Goal: Information Seeking & Learning: Check status

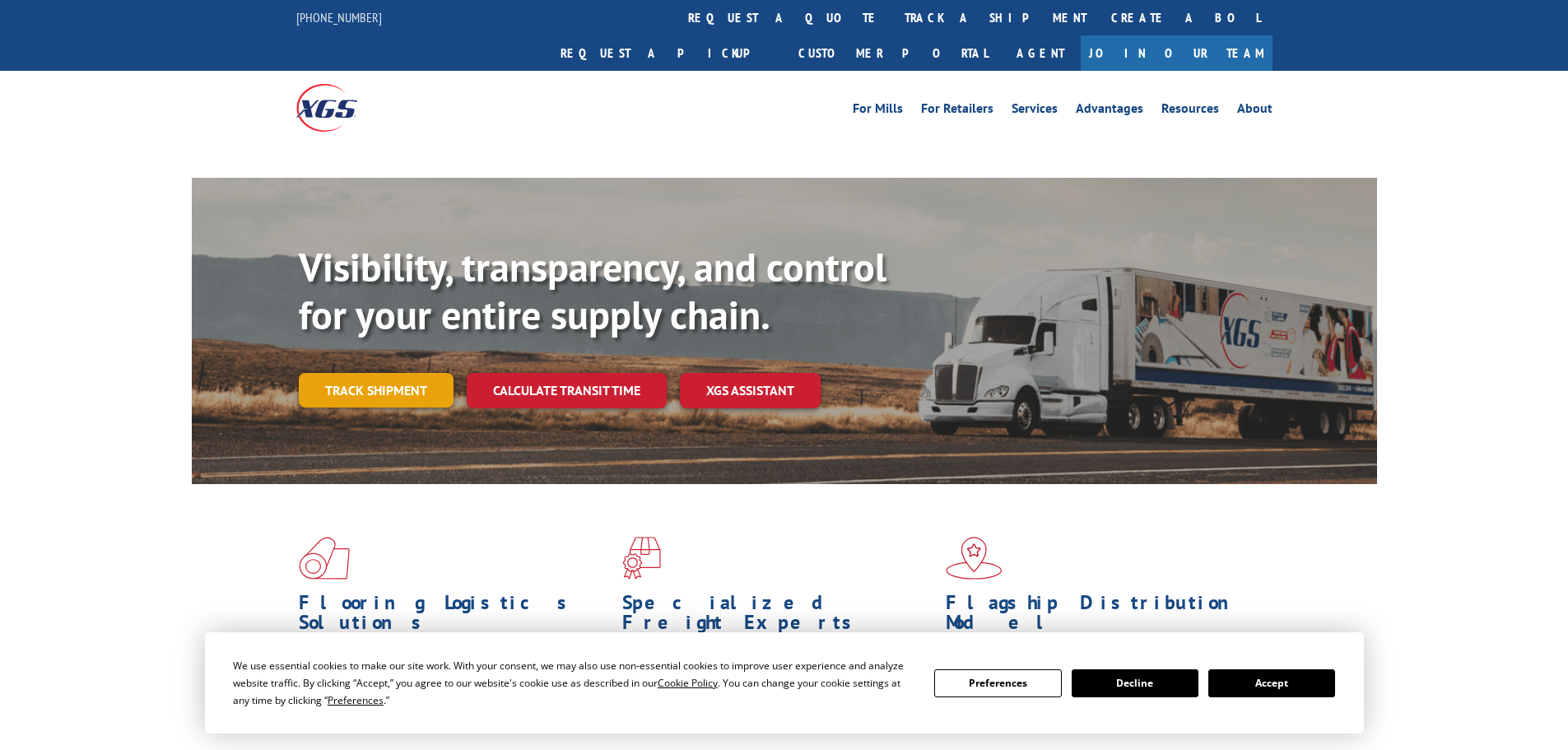
click at [381, 373] on link "Track shipment" at bounding box center [376, 391] width 155 height 35
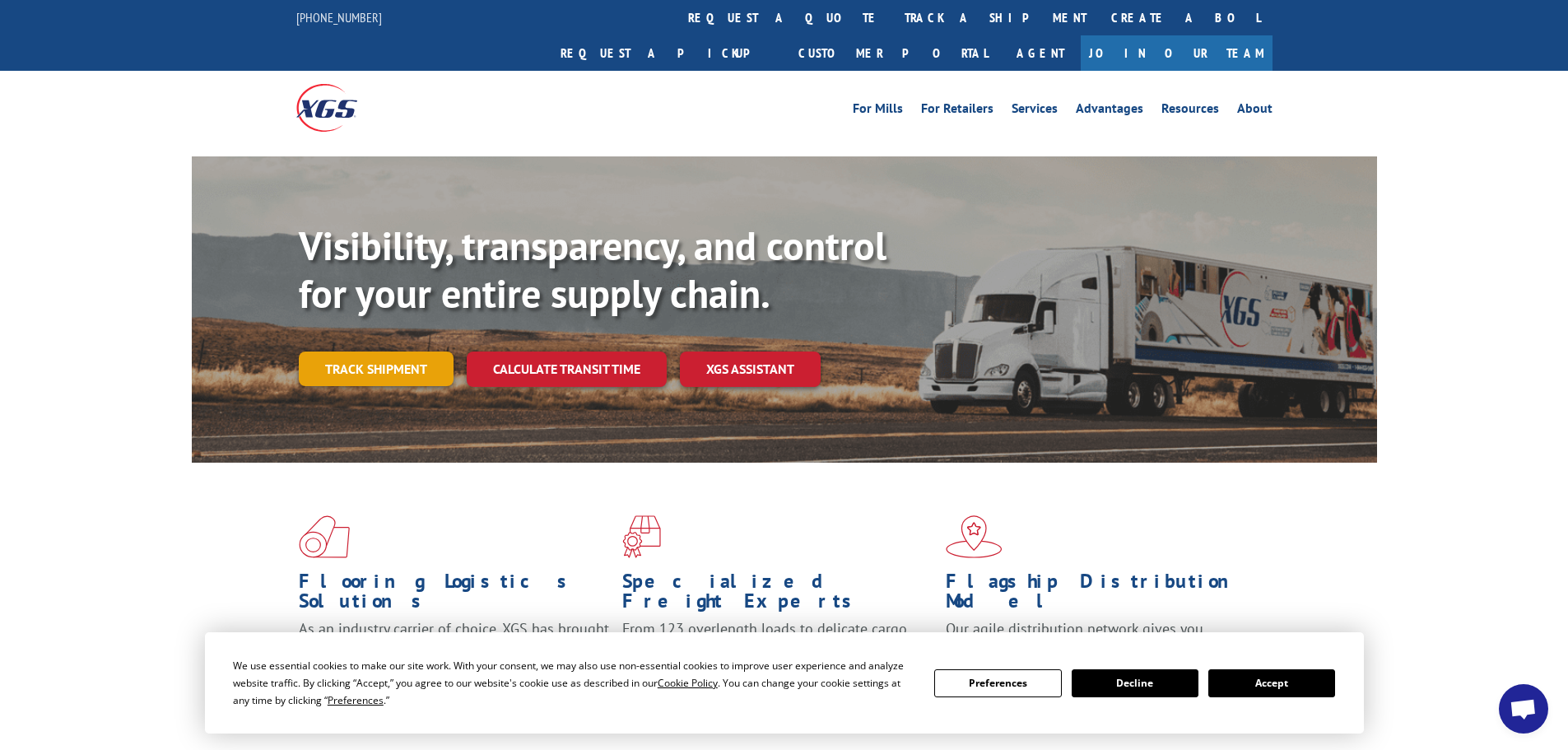
click at [394, 352] on link "Track shipment" at bounding box center [376, 369] width 155 height 35
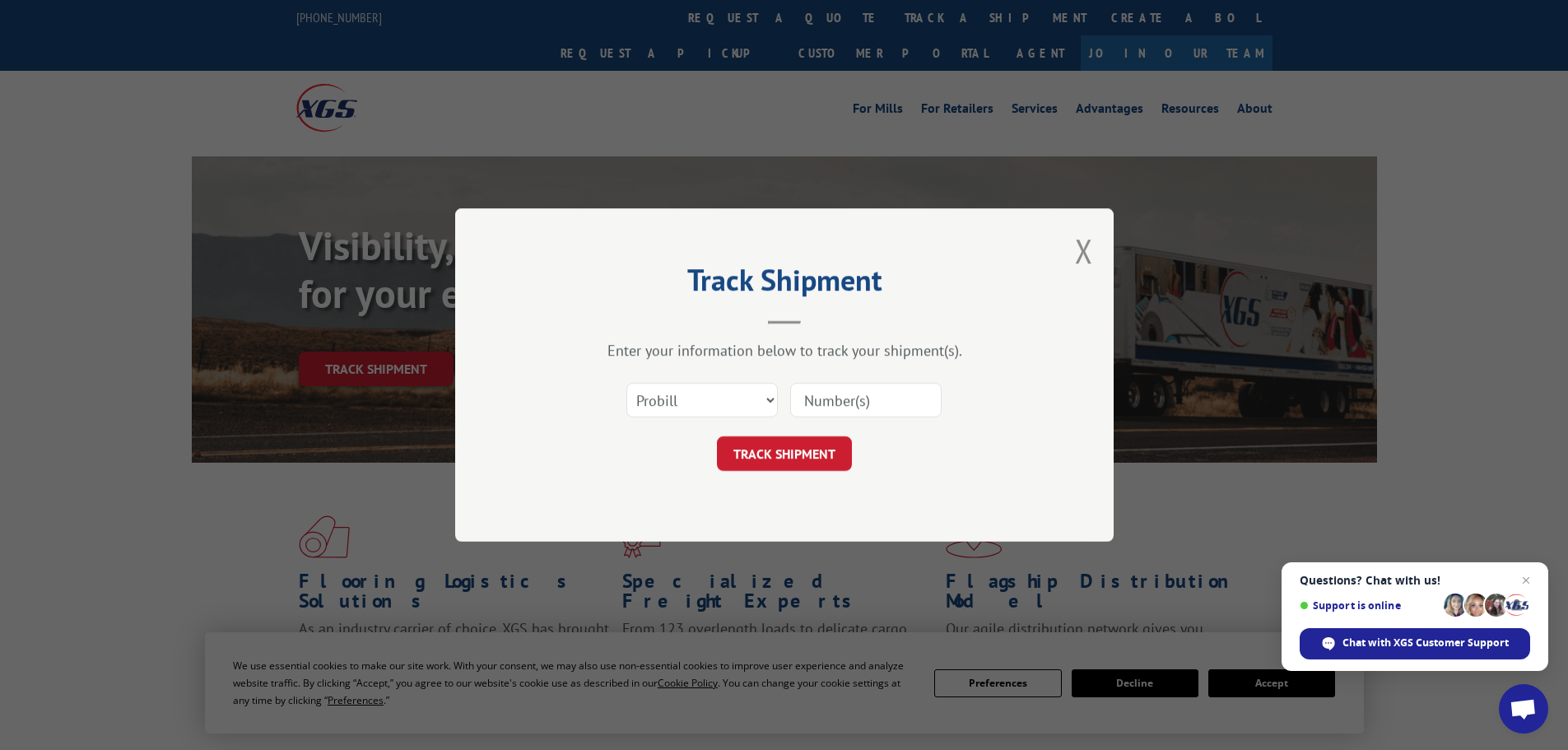
paste input "17469709"
type input "17469709"
click at [774, 448] on button "TRACK SHIPMENT" at bounding box center [784, 454] width 135 height 35
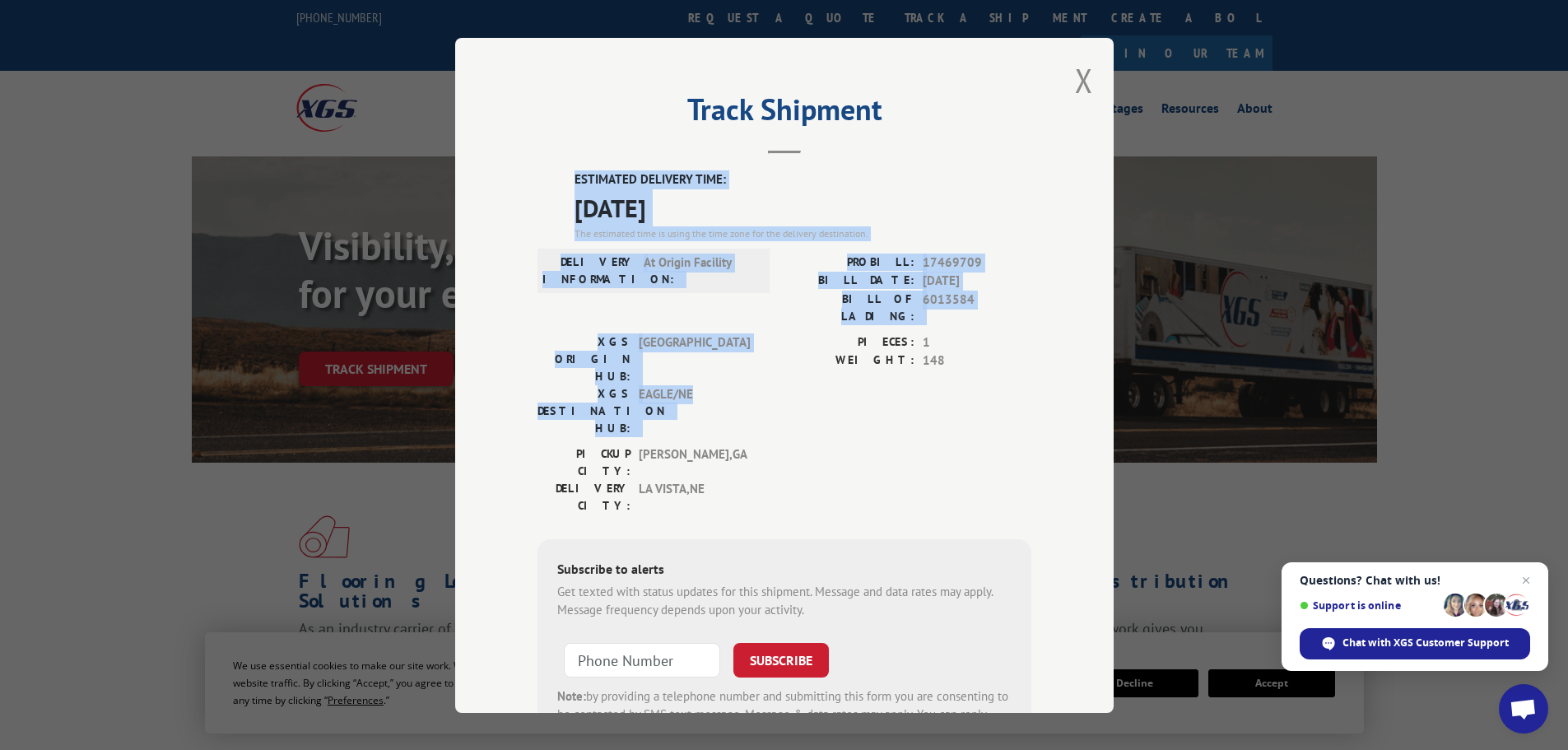
drag, startPoint x: 556, startPoint y: 173, endPoint x: 712, endPoint y: 375, distance: 255.2
click at [712, 375] on div "ESTIMATED DELIVERY TIME: [DATE] The estimated time is using the time zone for t…" at bounding box center [784, 467] width 494 height 592
copy div "ESTIMATED DELIVERY TIME: [DATE] The estimated time is using the time zone for t…"
